Goal: Task Accomplishment & Management: Use online tool/utility

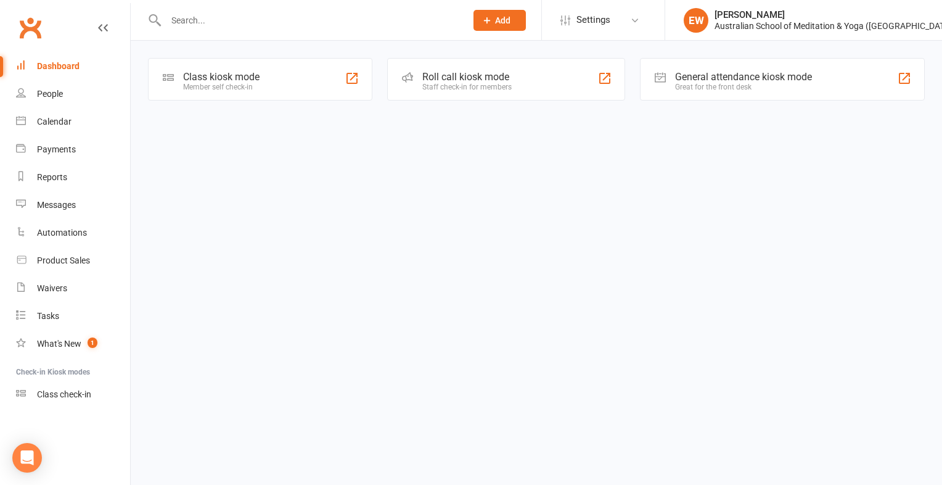
click at [199, 78] on div "Class kiosk mode" at bounding box center [221, 77] width 76 height 12
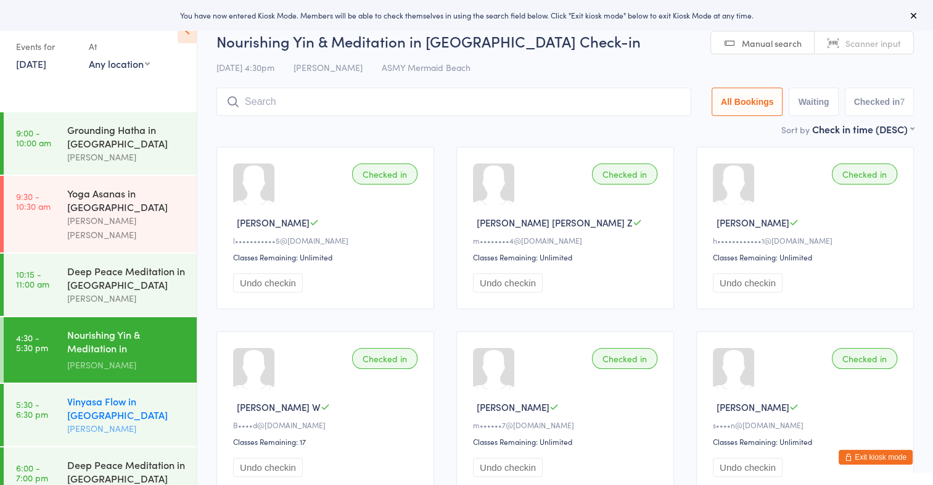
click at [110, 421] on div "[PERSON_NAME]" at bounding box center [126, 428] width 119 height 14
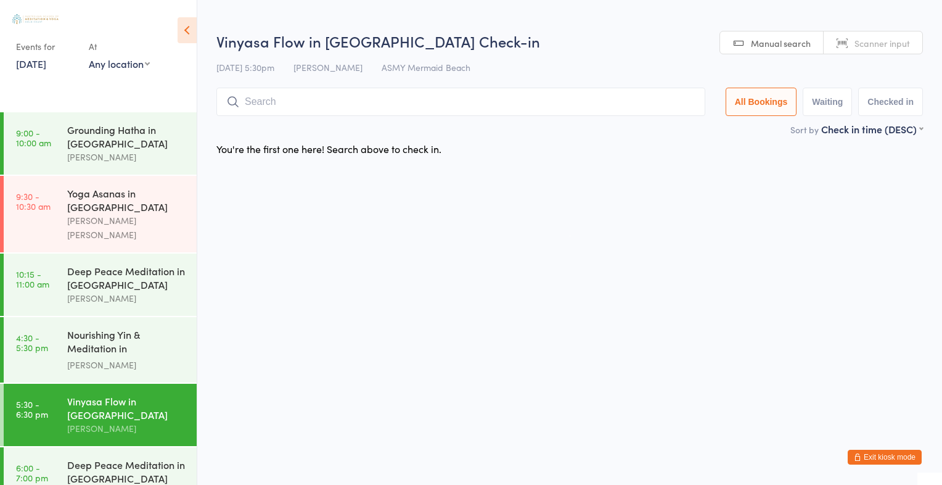
click at [870, 43] on span "Scanner input" at bounding box center [883, 43] width 56 height 12
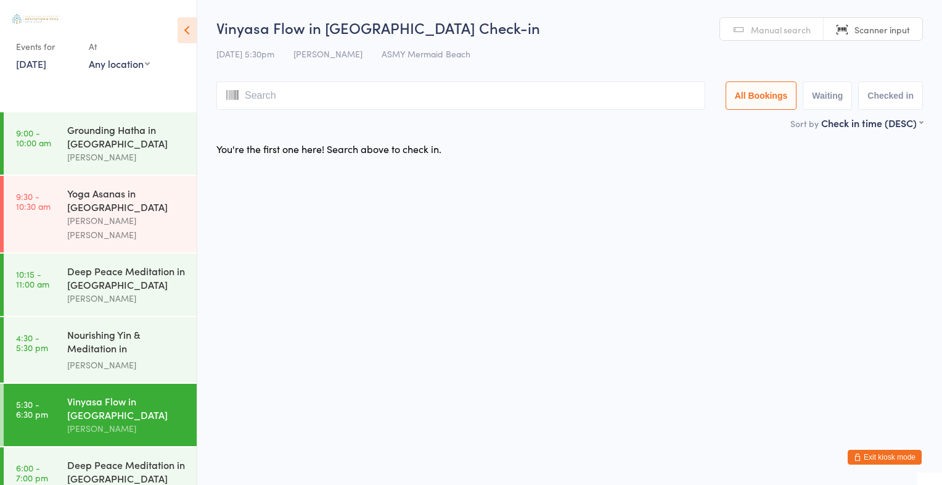
click at [793, 27] on span "Manual search" at bounding box center [781, 29] width 60 height 12
click at [392, 103] on input "search" at bounding box center [460, 95] width 489 height 28
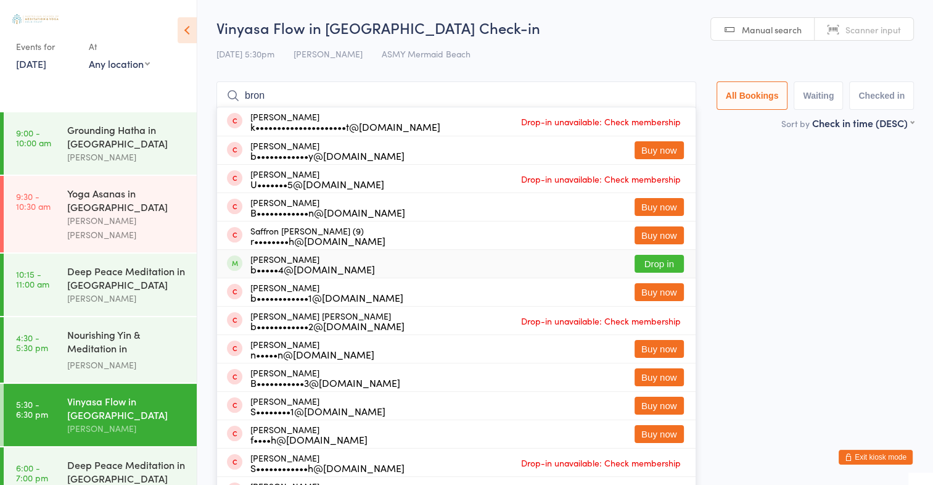
type input "bron"
click at [673, 263] on button "Drop in" at bounding box center [659, 264] width 49 height 18
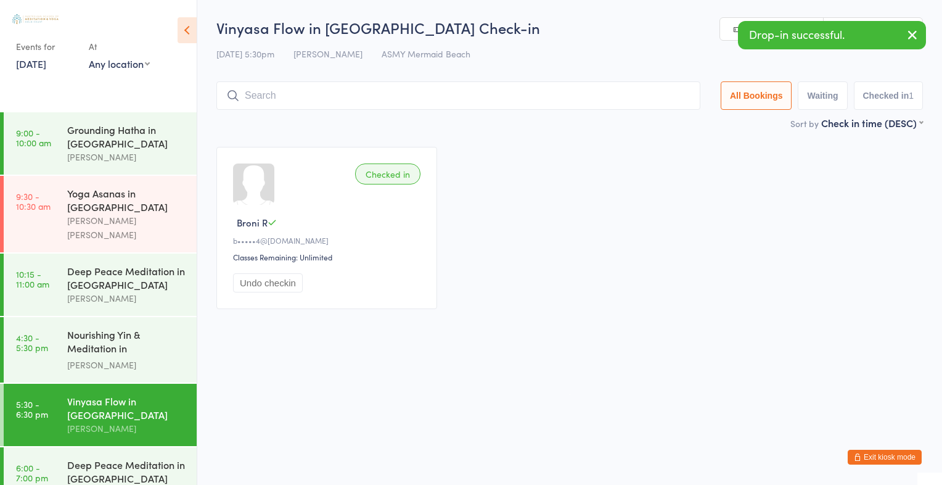
click at [918, 33] on icon "button" at bounding box center [912, 34] width 15 height 15
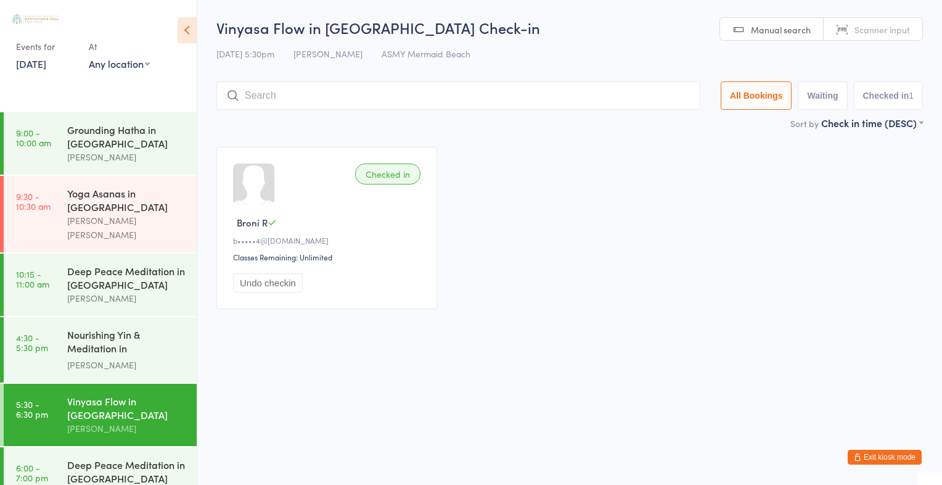
click at [878, 31] on span "Scanner input" at bounding box center [883, 29] width 56 height 12
type input "2819"
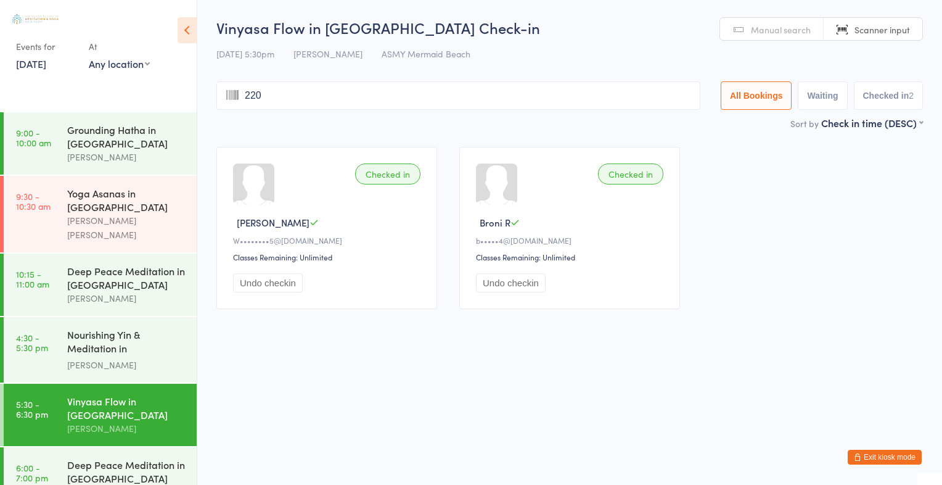
type input "2200"
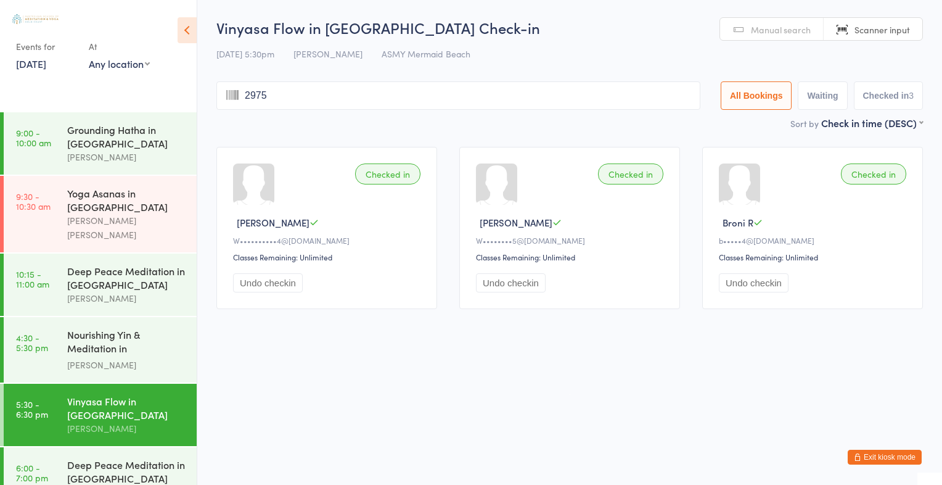
type input "2975"
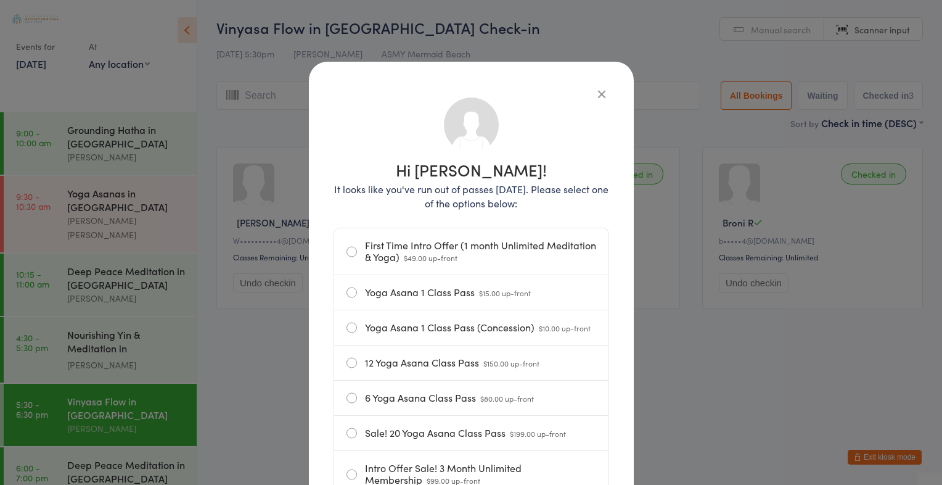
click at [596, 93] on icon "button" at bounding box center [602, 94] width 14 height 14
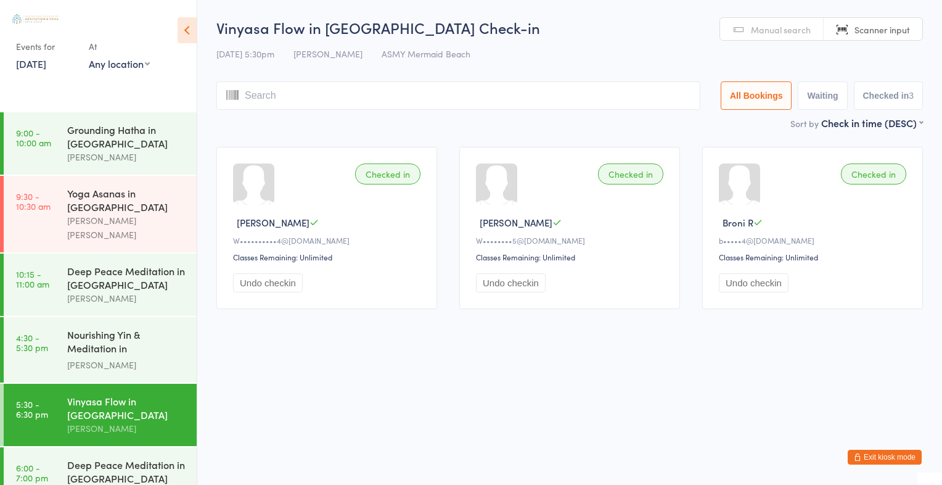
click at [907, 30] on span "Scanner input" at bounding box center [883, 29] width 56 height 12
type input "2975"
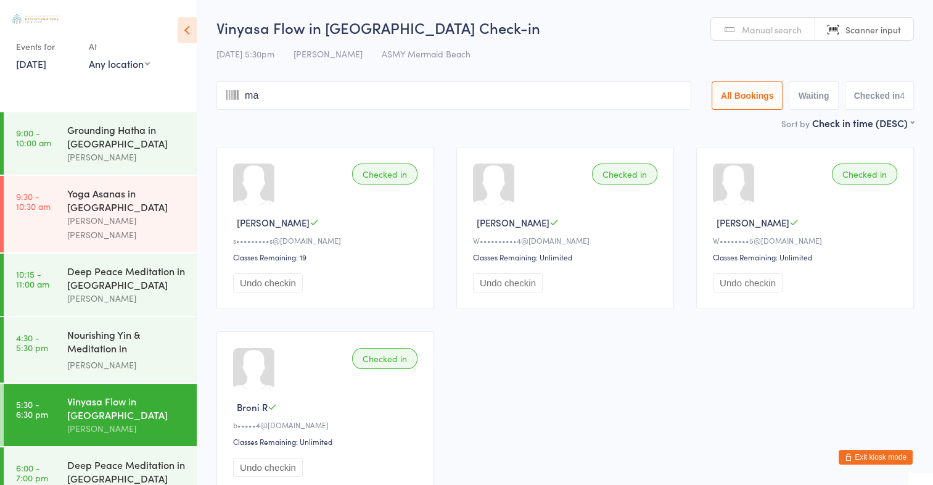
type input "mar"
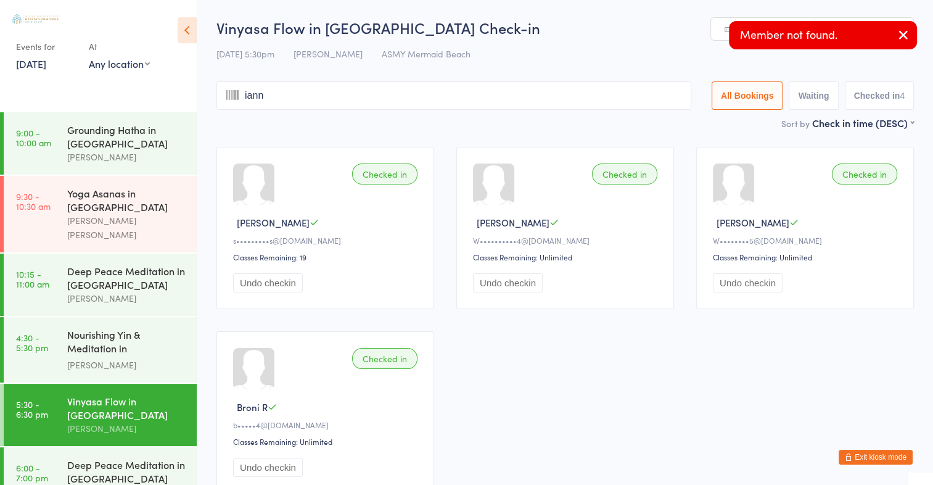
type input "ianne"
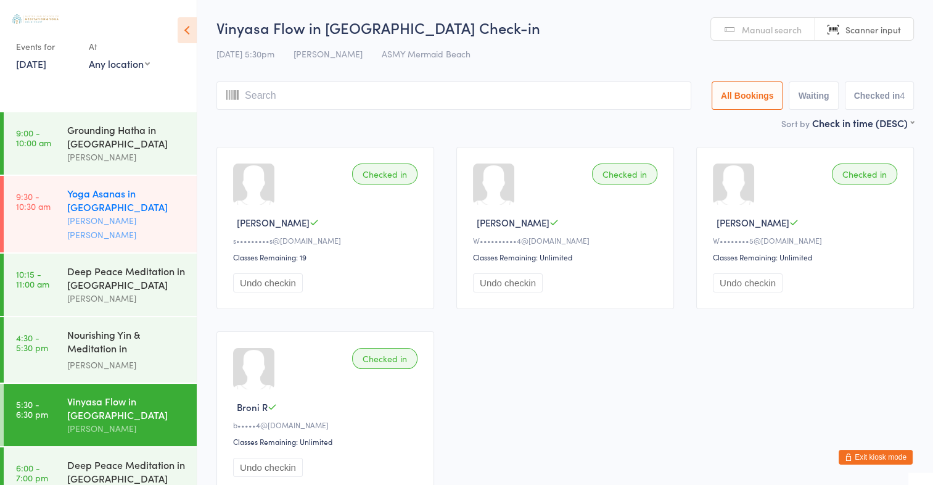
type input "m"
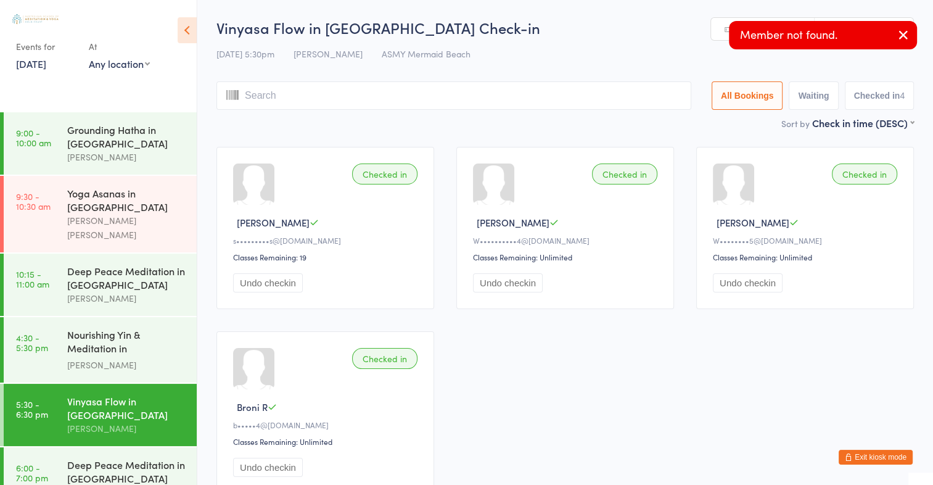
click at [907, 35] on icon "button" at bounding box center [903, 34] width 15 height 15
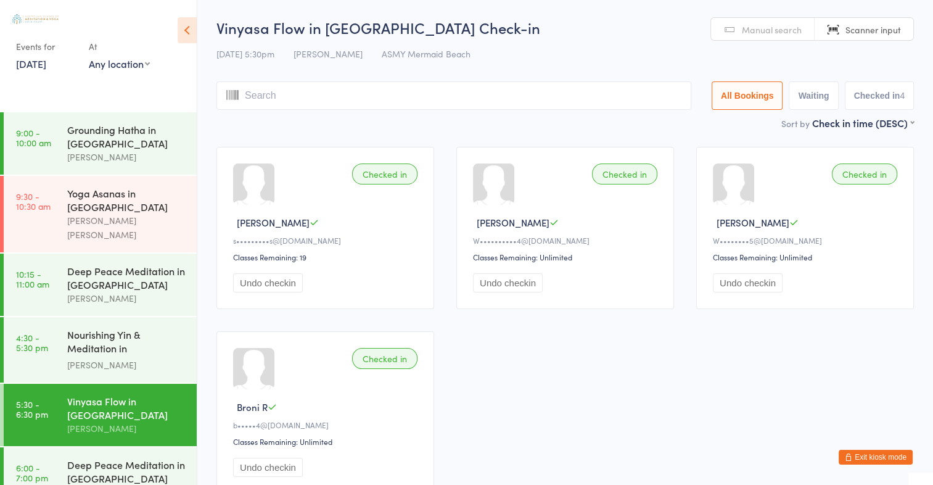
click at [811, 33] on link "Manual search" at bounding box center [763, 29] width 104 height 23
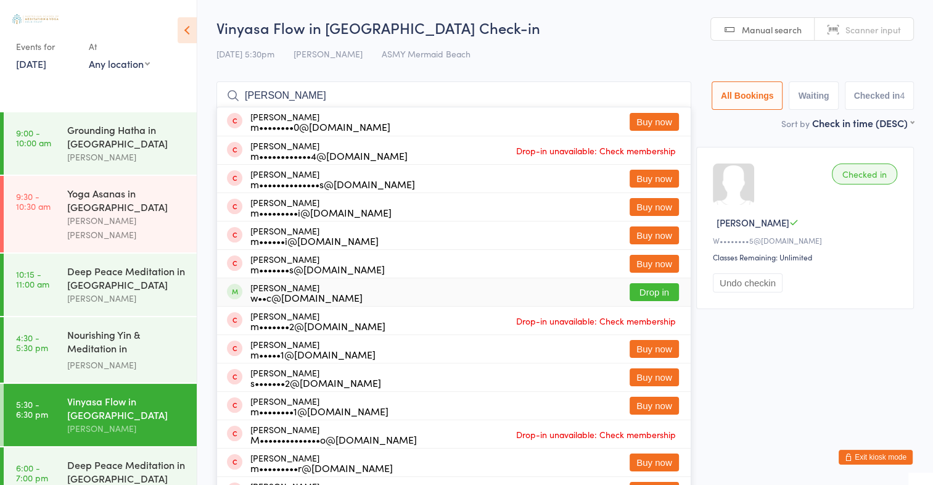
type input "mariann"
click at [658, 290] on button "Drop in" at bounding box center [654, 292] width 49 height 18
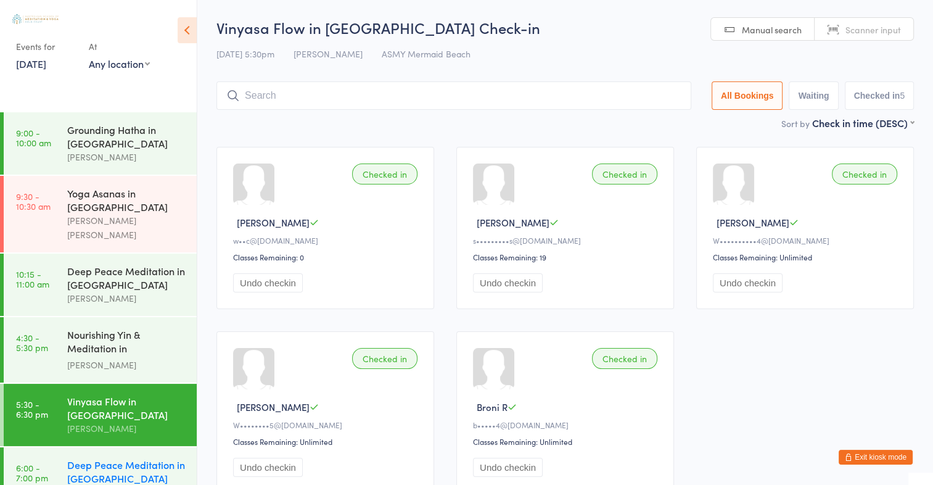
click at [150, 447] on div "Deep Peace Meditation in Mermaid Beach Amara Cauci" at bounding box center [132, 478] width 130 height 62
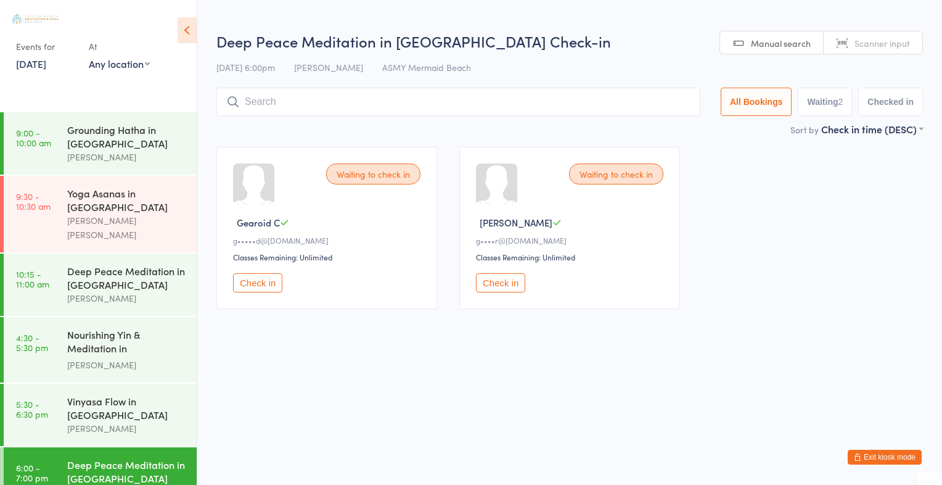
click at [888, 44] on span "Scanner input" at bounding box center [883, 43] width 56 height 12
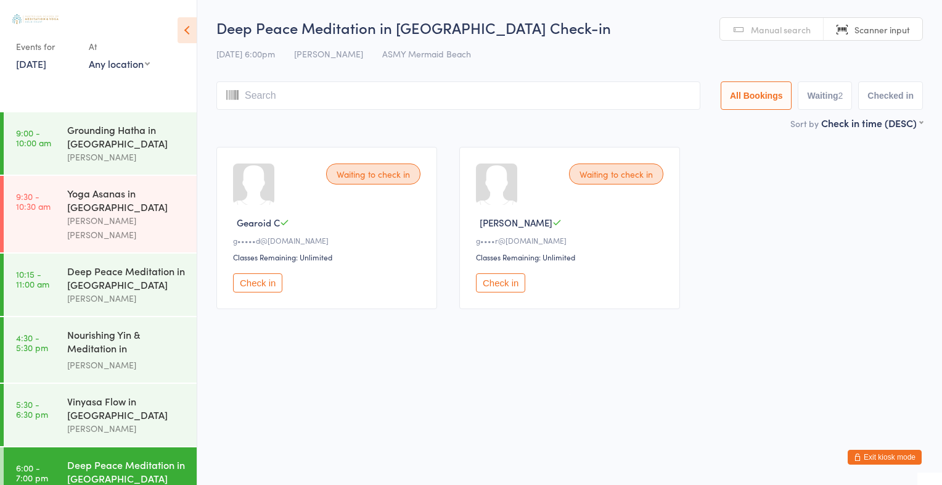
click at [270, 281] on button "Check in" at bounding box center [257, 282] width 49 height 19
